Goal: Transaction & Acquisition: Subscribe to service/newsletter

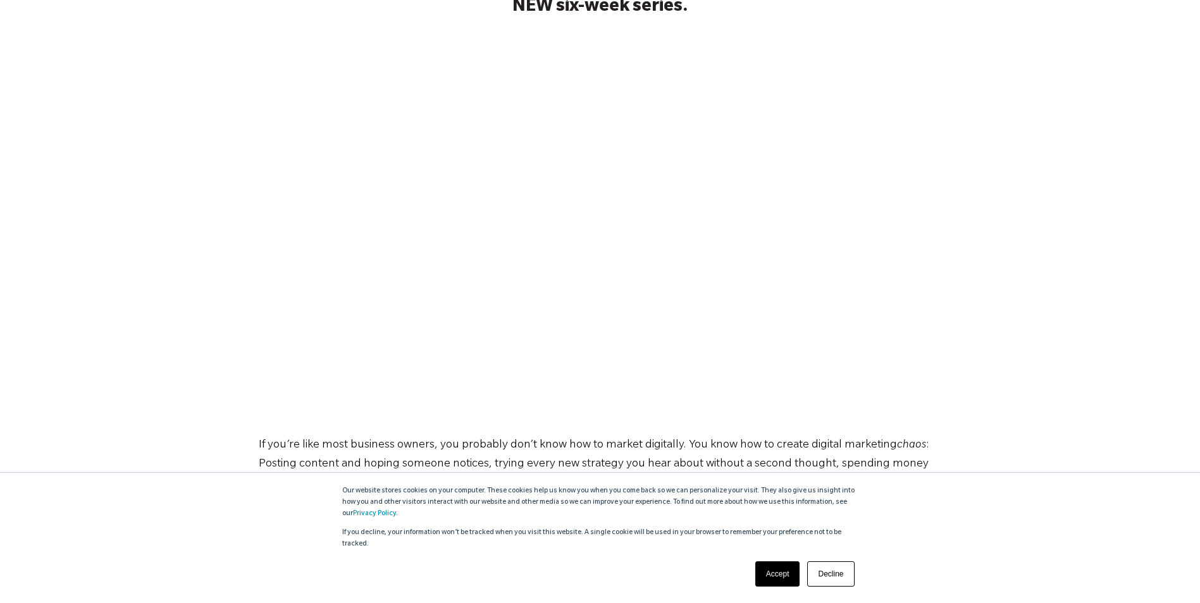
scroll to position [253, 0]
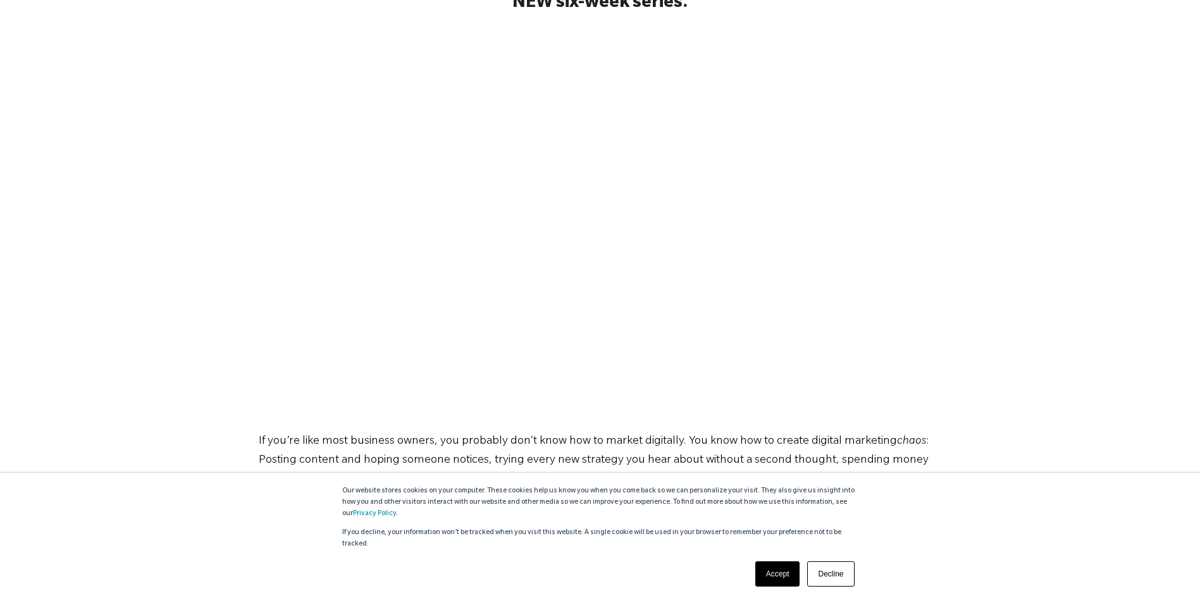
click at [776, 579] on link "Accept" at bounding box center [777, 574] width 45 height 25
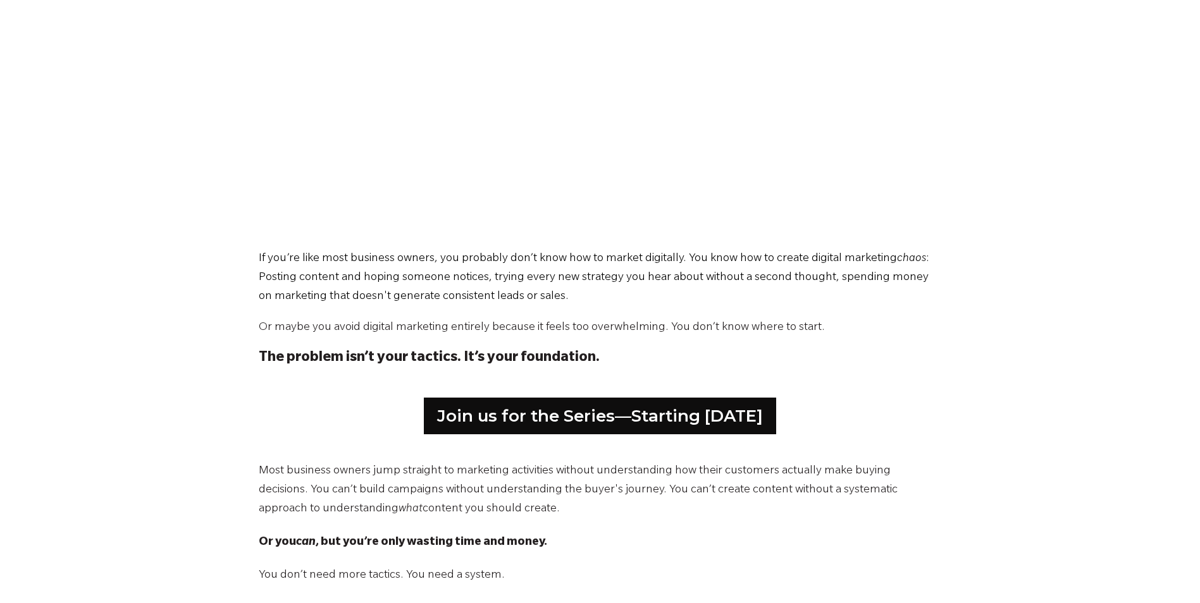
scroll to position [443, 0]
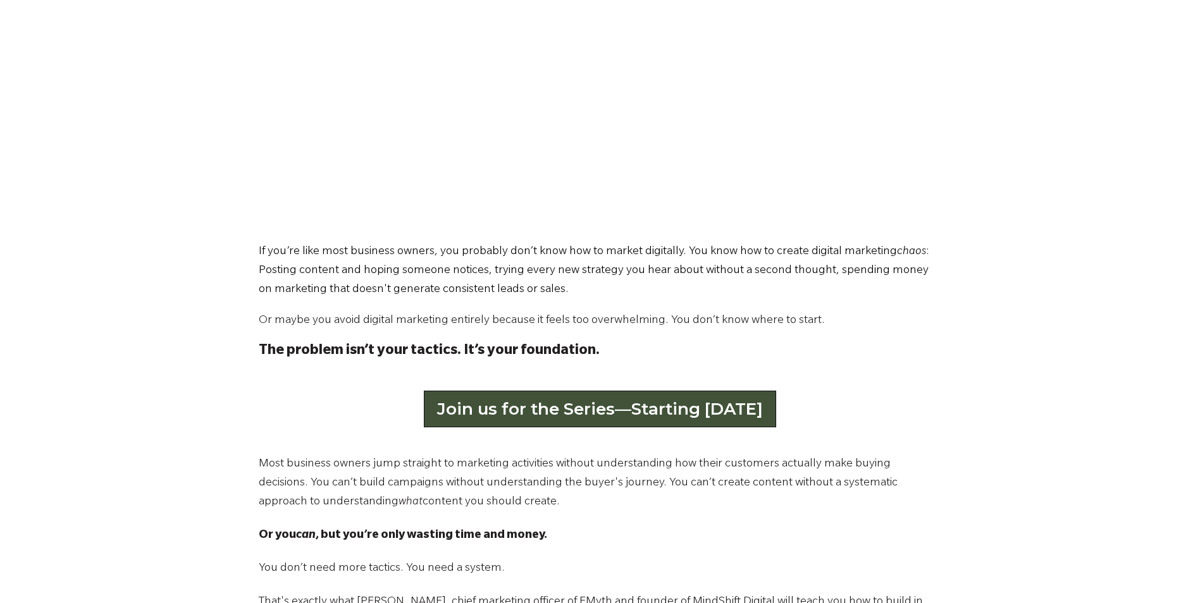
click at [702, 412] on link "Join us for the Series—Starting [DATE]" at bounding box center [600, 409] width 352 height 37
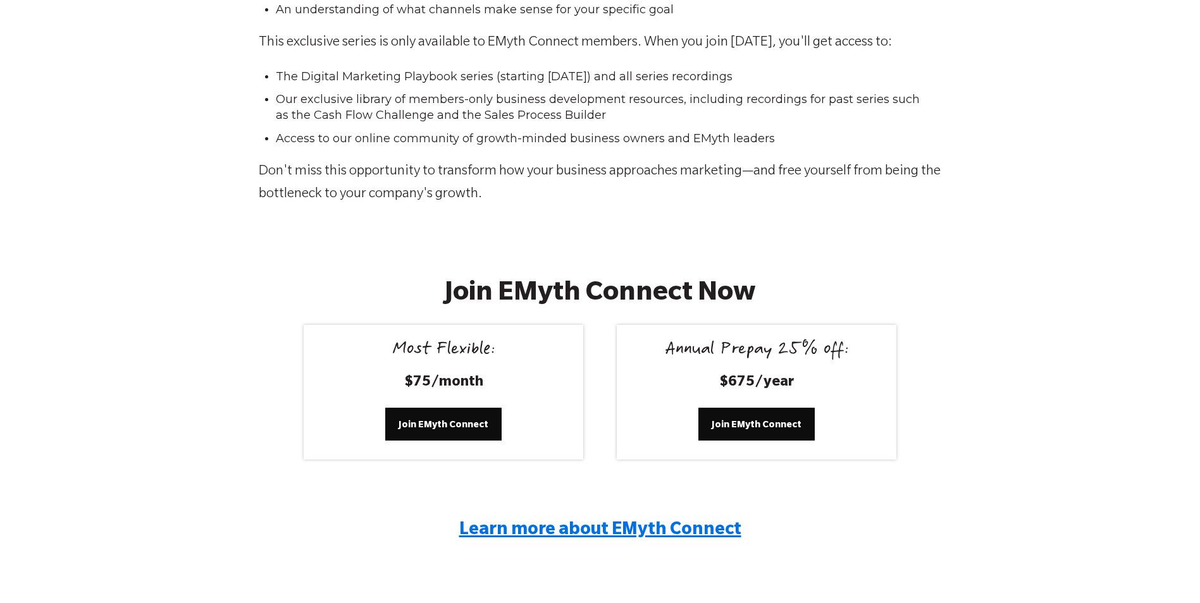
scroll to position [2277, 0]
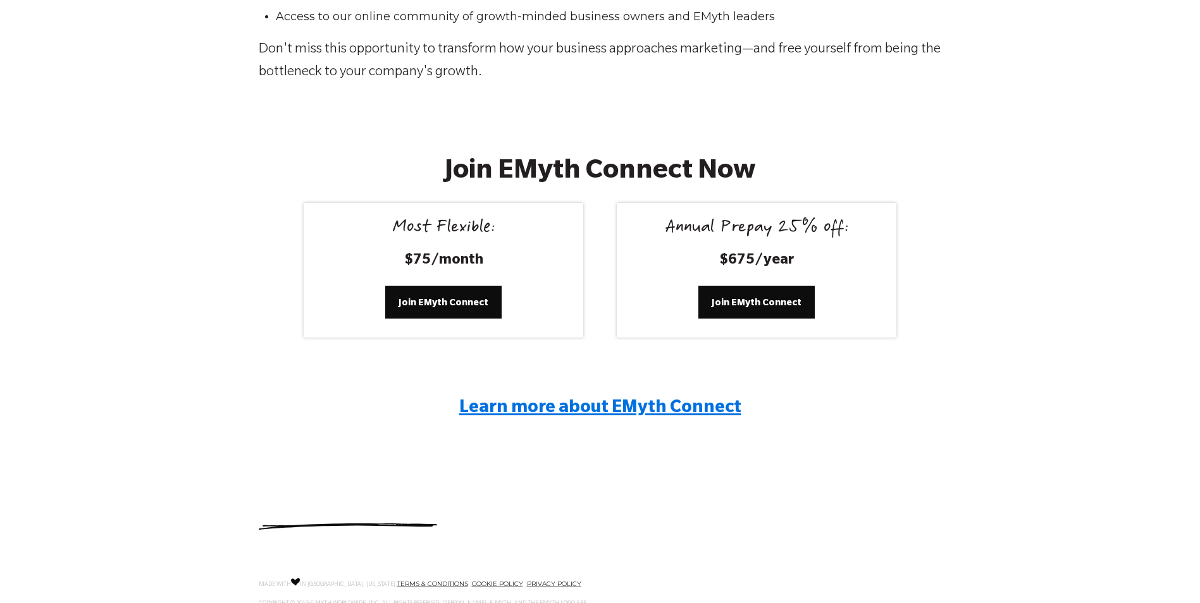
click at [454, 298] on span "Join EMyth Connect" at bounding box center [444, 302] width 90 height 14
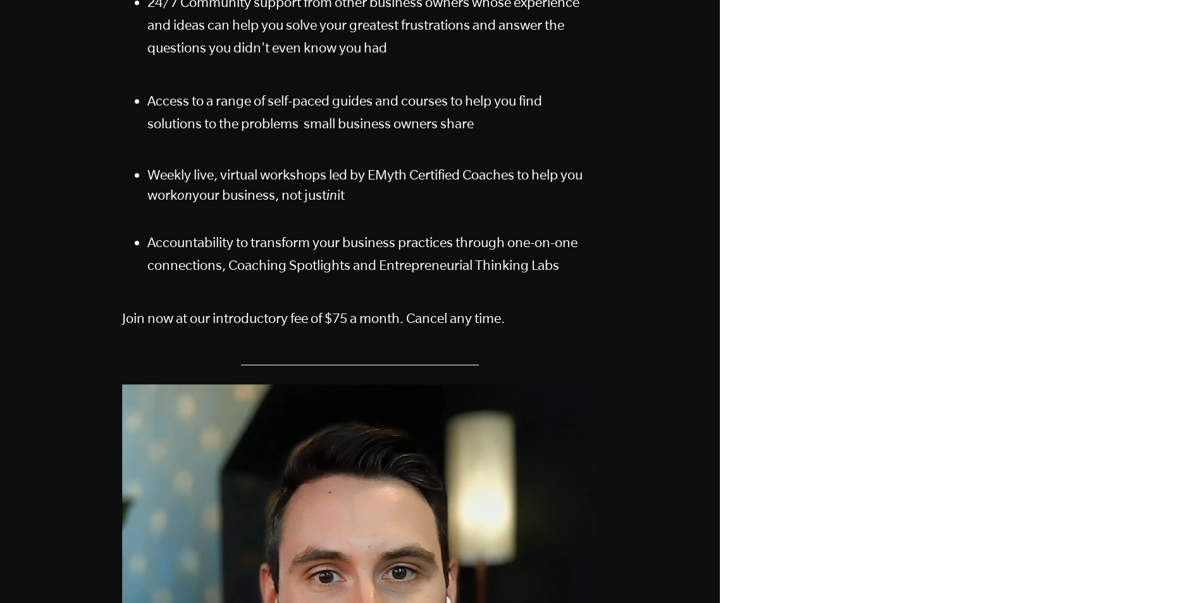
scroll to position [2, 0]
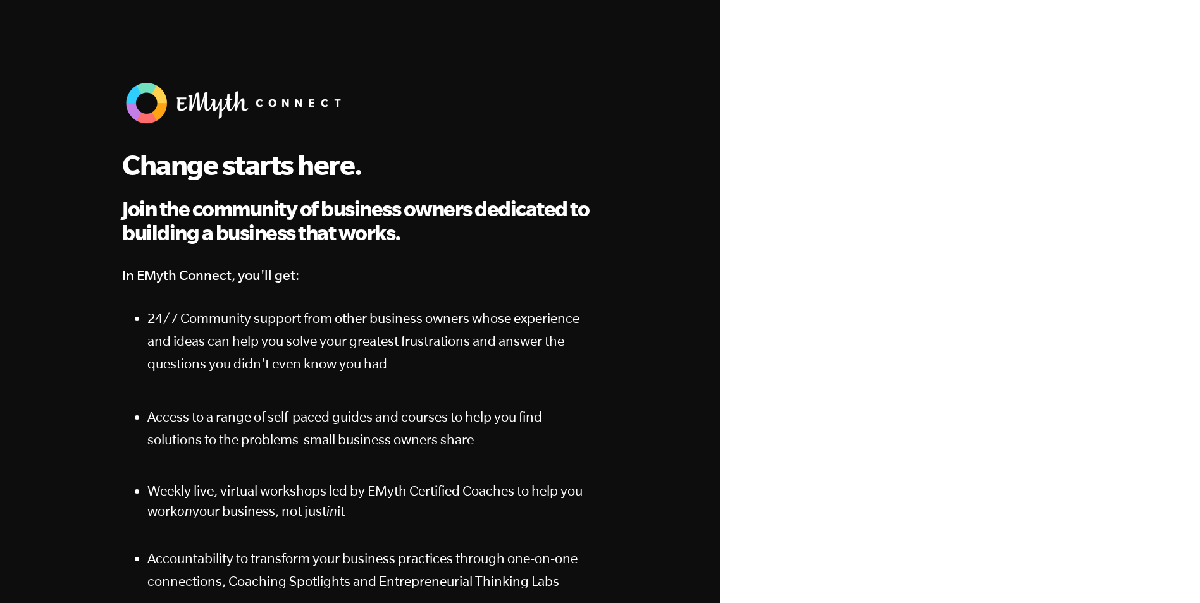
click at [773, 154] on div at bounding box center [960, 363] width 405 height 605
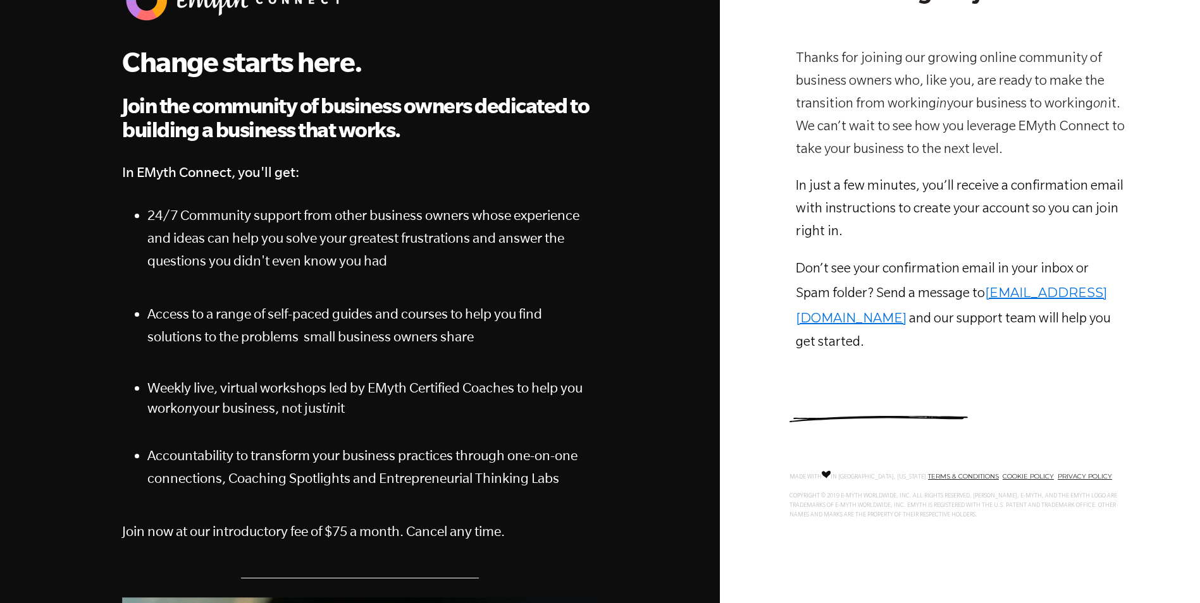
scroll to position [0, 0]
